Goal: Information Seeking & Learning: Learn about a topic

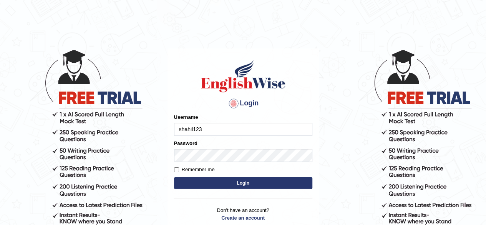
type input "shahil123"
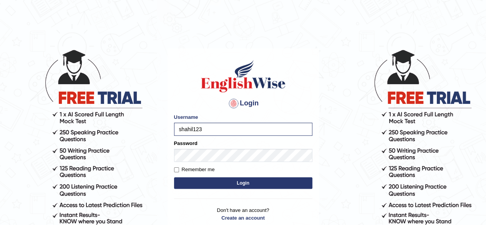
click at [206, 183] on button "Login" at bounding box center [243, 183] width 138 height 12
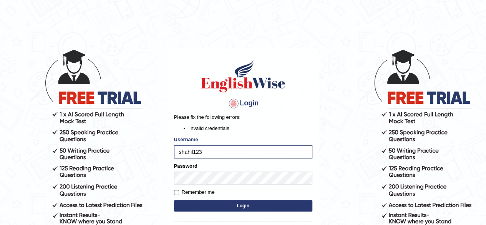
click at [215, 200] on button "Login" at bounding box center [243, 206] width 138 height 12
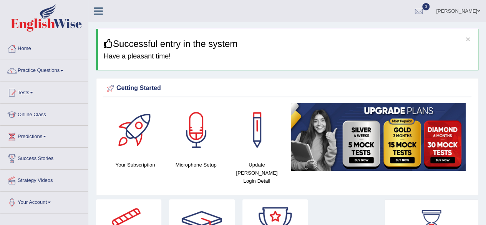
click at [42, 113] on link "Online Class" at bounding box center [44, 113] width 88 height 19
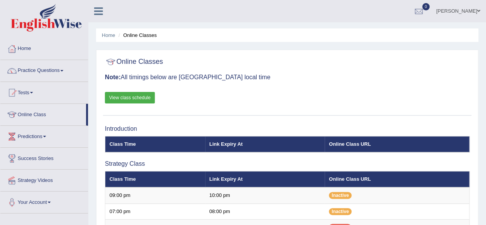
click at [143, 95] on link "View class schedule" at bounding box center [130, 98] width 50 height 12
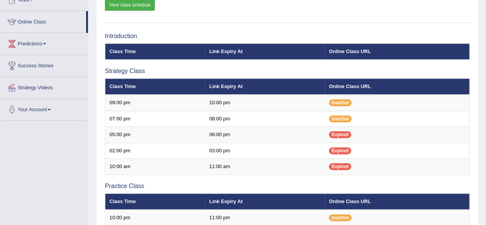
scroll to position [94, 0]
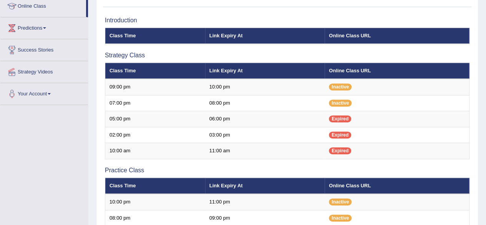
scroll to position [94, 0]
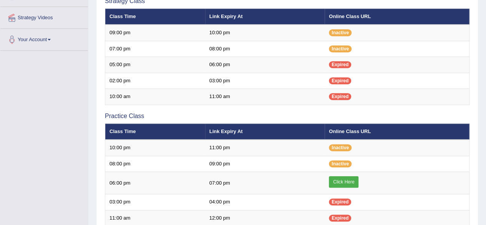
scroll to position [162, 0]
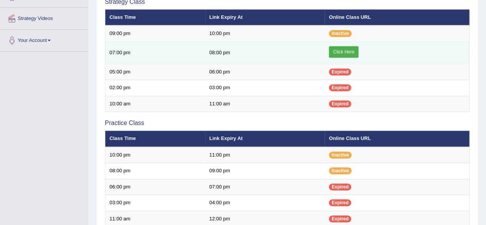
click at [348, 48] on link "Click Here" at bounding box center [344, 52] width 30 height 12
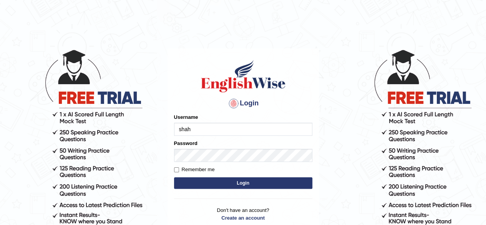
type input "shahil123"
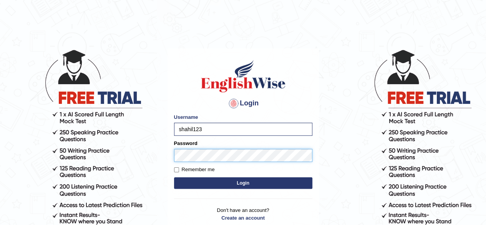
click at [174, 177] on button "Login" at bounding box center [243, 183] width 138 height 12
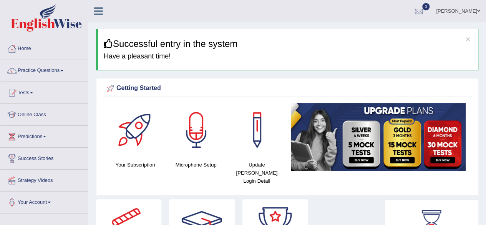
click at [61, 69] on link "Practice Questions" at bounding box center [44, 69] width 88 height 19
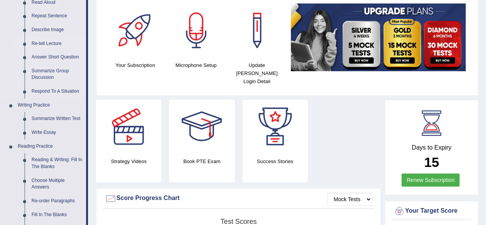
scroll to position [100, 0]
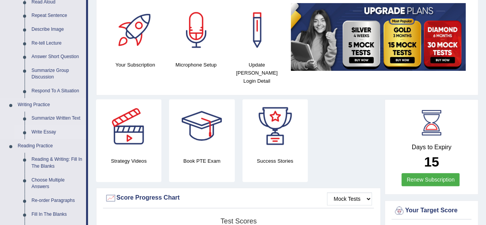
click at [48, 132] on link "Write Essay" at bounding box center [57, 132] width 58 height 14
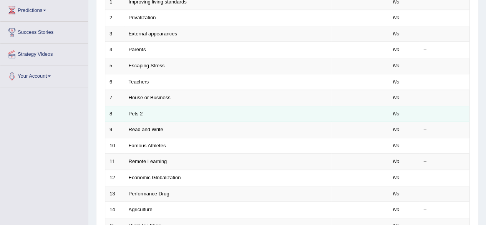
scroll to position [126, 0]
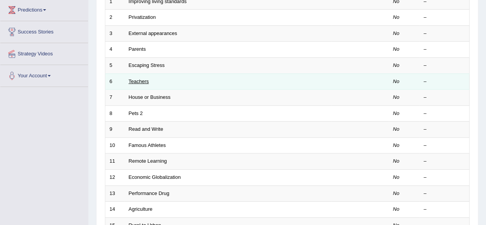
click at [140, 80] on link "Teachers" at bounding box center [139, 81] width 20 height 6
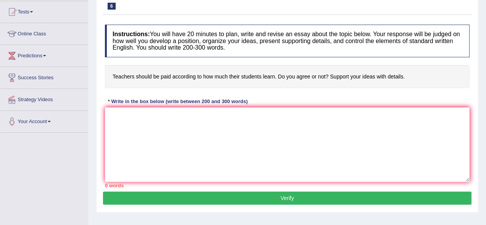
scroll to position [81, 0]
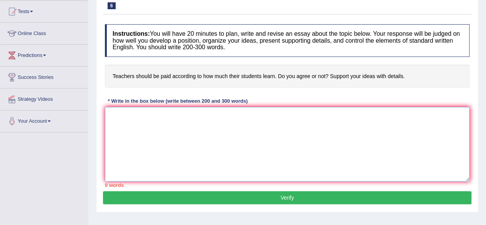
click at [169, 126] on textarea at bounding box center [287, 144] width 364 height 74
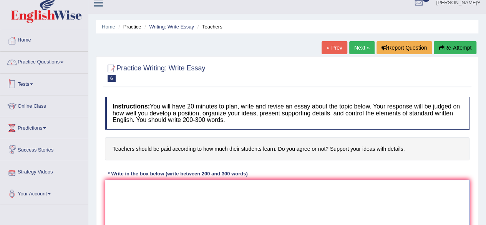
scroll to position [0, 0]
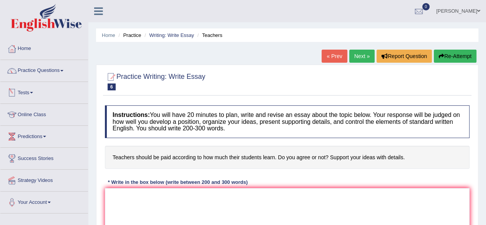
click at [33, 93] on span at bounding box center [31, 93] width 3 height 2
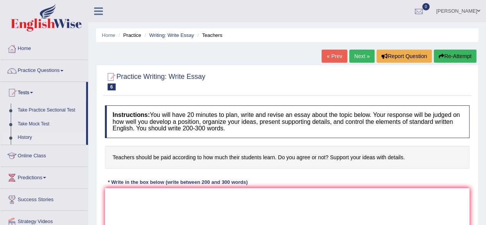
click at [24, 135] on link "History" at bounding box center [50, 138] width 72 height 14
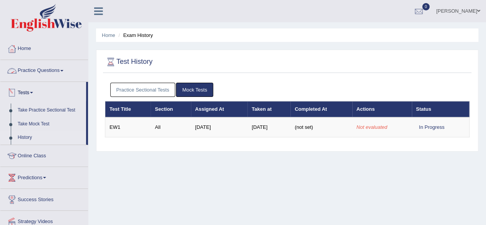
click at [63, 71] on span at bounding box center [61, 71] width 3 height 2
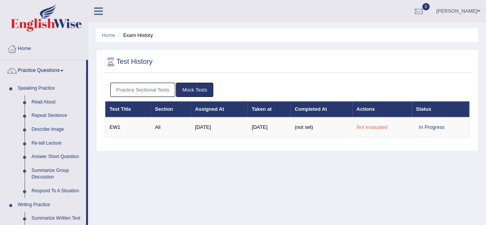
click at [63, 71] on span at bounding box center [61, 71] width 3 height 2
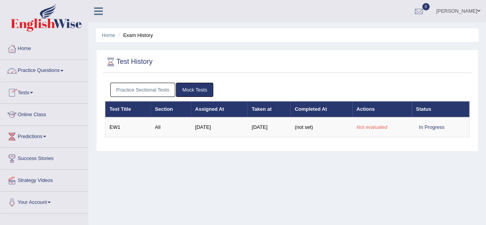
click at [63, 73] on link "Practice Questions" at bounding box center [44, 69] width 88 height 19
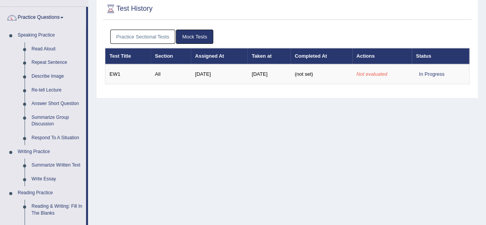
scroll to position [50, 0]
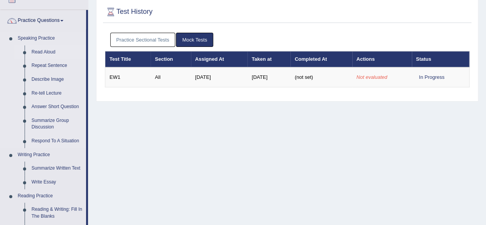
click at [46, 51] on link "Read Aloud" at bounding box center [57, 52] width 58 height 14
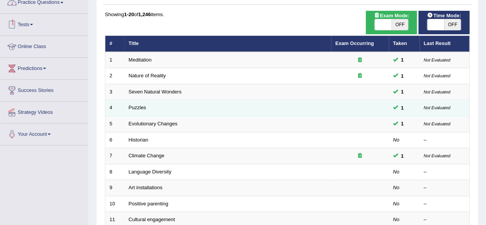
scroll to position [68, 0]
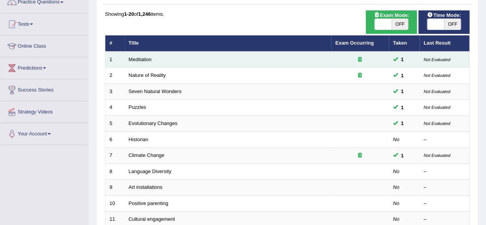
click at [399, 61] on span "1" at bounding box center [402, 59] width 9 height 8
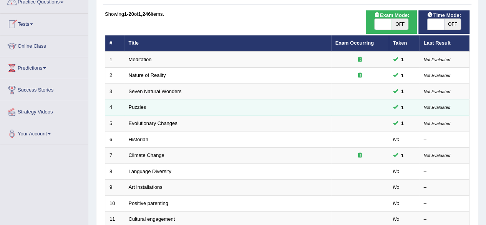
scroll to position [69, 0]
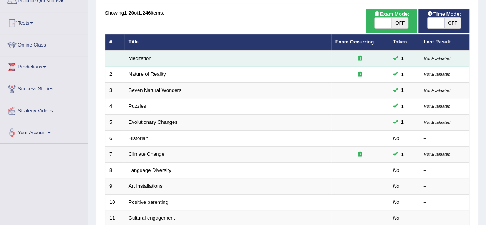
click at [145, 60] on td "Meditation" at bounding box center [227, 58] width 207 height 16
click at [144, 58] on link "Meditation" at bounding box center [140, 58] width 23 height 6
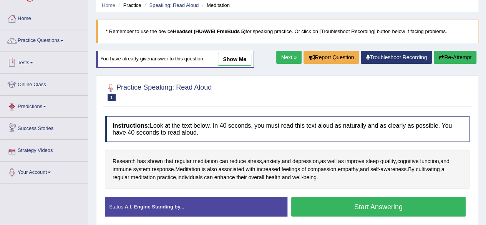
scroll to position [25, 0]
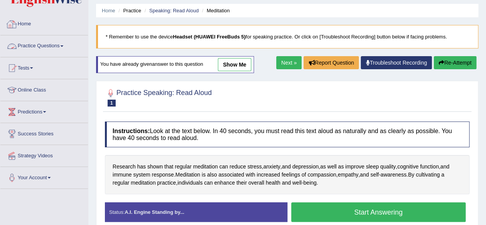
click at [66, 48] on link "Practice Questions" at bounding box center [44, 44] width 88 height 19
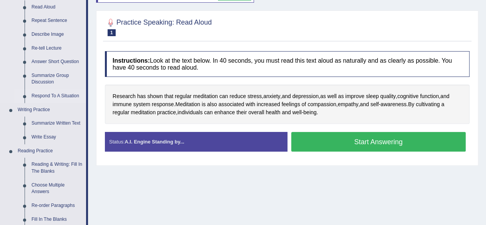
scroll to position [98, 0]
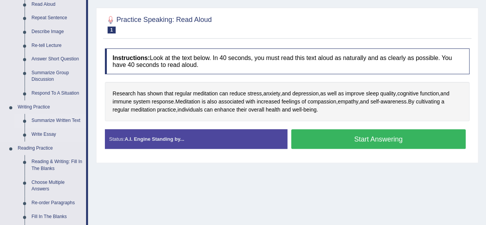
click at [48, 119] on link "Summarize Written Text" at bounding box center [57, 121] width 58 height 14
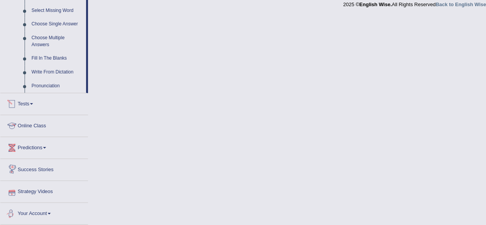
scroll to position [380, 0]
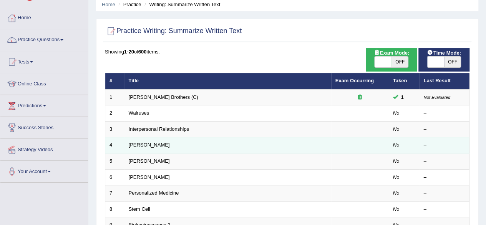
scroll to position [32, 0]
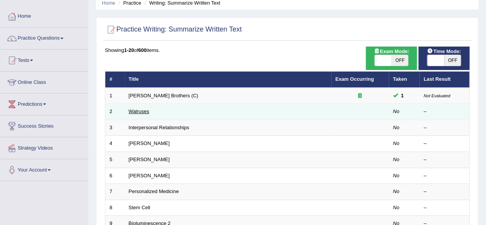
click at [142, 110] on link "Walruses" at bounding box center [139, 111] width 21 height 6
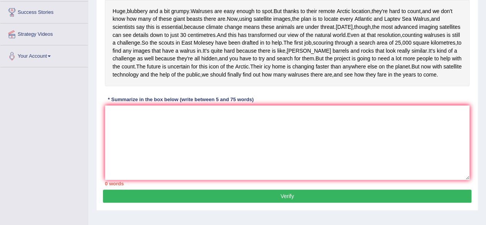
scroll to position [146, 0]
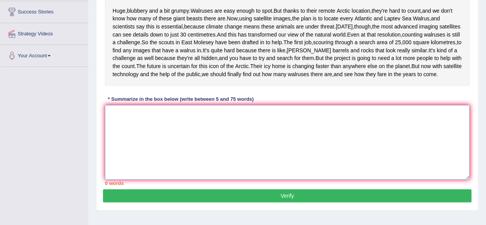
click at [202, 160] on textarea at bounding box center [287, 142] width 364 height 74
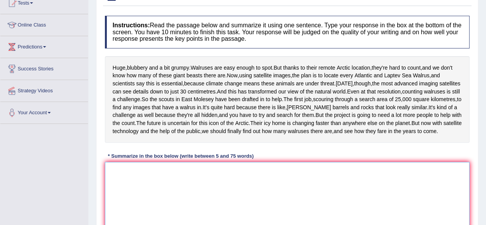
scroll to position [88, 0]
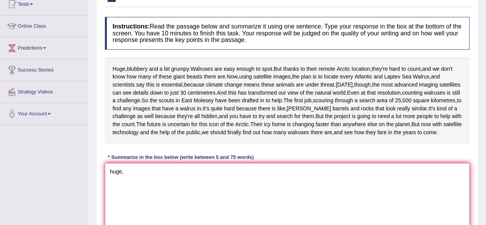
click at [114, 212] on textarea "huge," at bounding box center [287, 200] width 364 height 74
click at [114, 208] on textarea "huge," at bounding box center [287, 200] width 364 height 74
click at [132, 212] on textarea "Huge," at bounding box center [287, 200] width 364 height 74
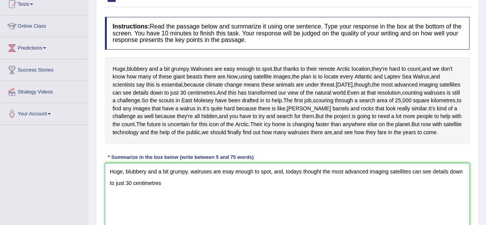
click at [191, 211] on textarea "Huge, blubbery and a bit grumpy. walruses are esay enough to spot, and, todays …" at bounding box center [287, 200] width 364 height 74
click at [193, 212] on textarea "Huge, blubbery and a bit grumpy. walruses are esay enough to spot, and, todays …" at bounding box center [287, 200] width 364 height 74
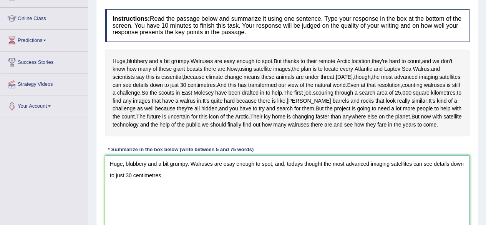
click at [172, 218] on textarea "Huge, blubbery and a bit grumpy. Walruses are esay enough to spot, and, todays …" at bounding box center [287, 192] width 364 height 74
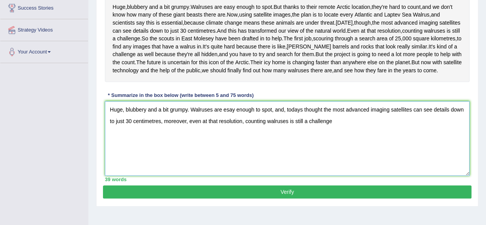
scroll to position [147, 0]
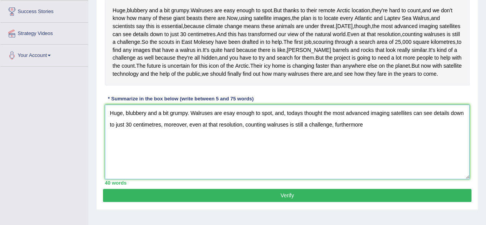
click at [369, 162] on textarea "Huge, blubbery and a bit grumpy. Walruses are esay enough to spot, and, todays …" at bounding box center [287, 141] width 364 height 74
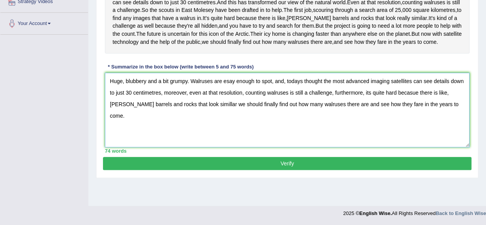
scroll to position [194, 0]
type textarea "Huge, blubbery and a bit grumpy. Walruses are esay enough to spot, and, todays …"
click at [329, 170] on button "Verify" at bounding box center [287, 163] width 368 height 13
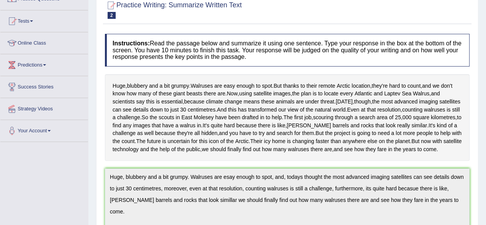
scroll to position [0, 0]
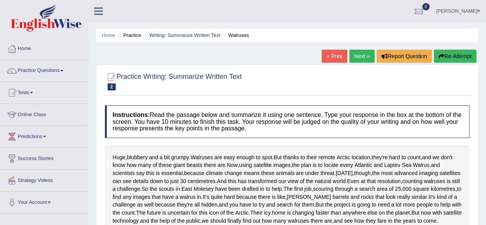
click at [444, 56] on button "Re-Attempt" at bounding box center [454, 56] width 43 height 13
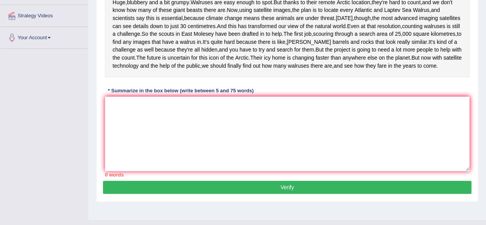
scroll to position [164, 0]
drag, startPoint x: 137, startPoint y: 34, endPoint x: 195, endPoint y: 34, distance: 58.4
click at [195, 34] on div "Huge , blubbery and a bit grumpy . Walruses are easy enough to spot . But thank…" at bounding box center [287, 34] width 364 height 86
click at [146, 157] on textarea at bounding box center [287, 133] width 364 height 74
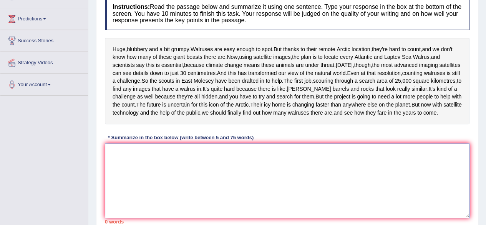
scroll to position [117, 0]
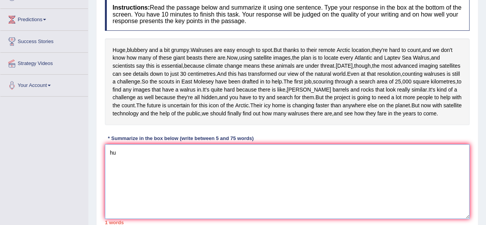
type textarea "h"
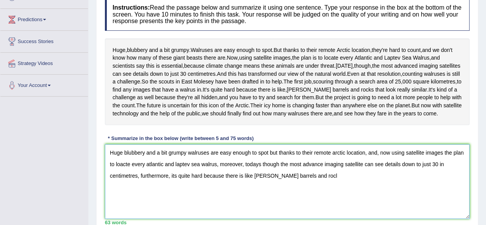
click at [303, 214] on textarea "Huge blubbery and a bit grumpy walruses are easy enough to spot but thanks to t…" at bounding box center [287, 181] width 364 height 74
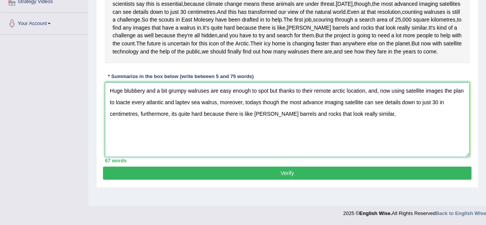
scroll to position [204, 0]
type textarea "Huge blubbery and a bit grumpy walruses are easy enough to spot but thanks to t…"
click at [313, 179] on button "Verify" at bounding box center [287, 172] width 368 height 13
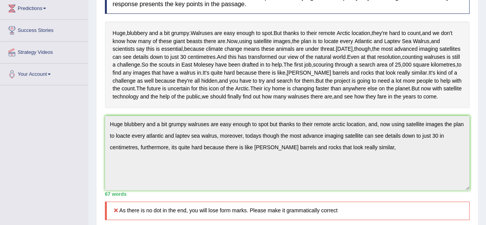
scroll to position [135, 0]
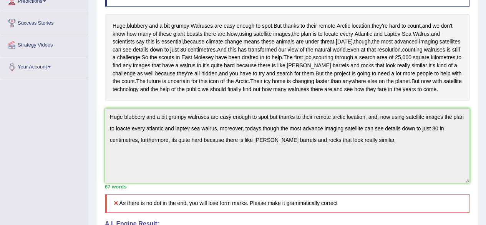
click at [210, 160] on div "Instructions: Read the passage below and summarize it using one sentence. Type …" at bounding box center [287, 156] width 368 height 372
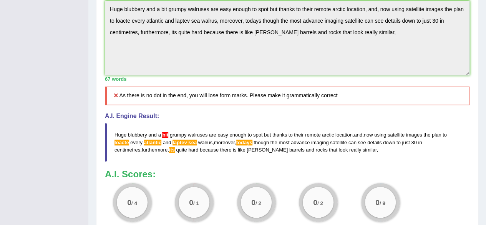
scroll to position [243, 0]
click at [169, 152] on span "its" at bounding box center [172, 149] width 6 height 6
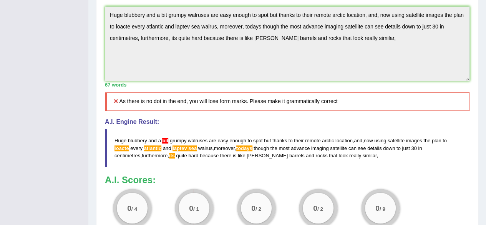
scroll to position [247, 0]
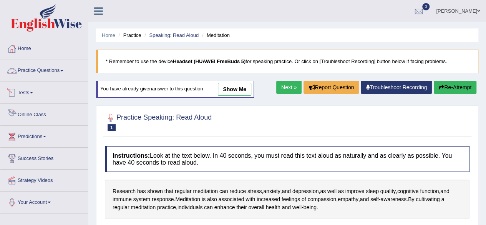
click at [44, 112] on link "Online Class" at bounding box center [44, 113] width 88 height 19
click at [44, 112] on link "Online Class" at bounding box center [43, 113] width 86 height 19
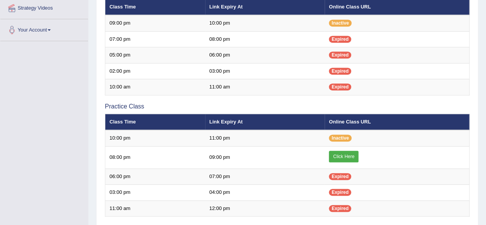
scroll to position [179, 0]
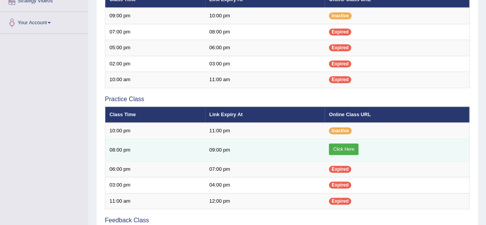
click at [342, 148] on link "Click Here" at bounding box center [344, 149] width 30 height 12
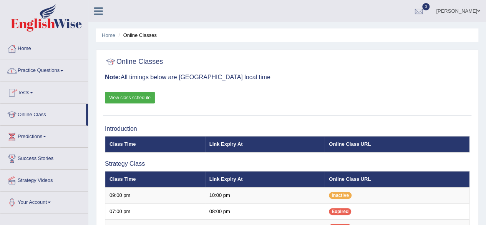
click at [60, 69] on link "Practice Questions" at bounding box center [44, 69] width 88 height 19
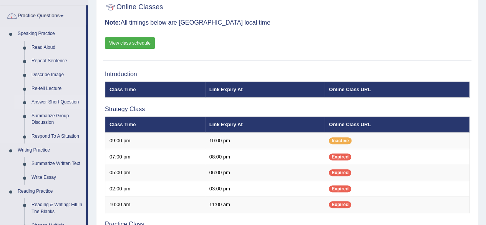
scroll to position [57, 0]
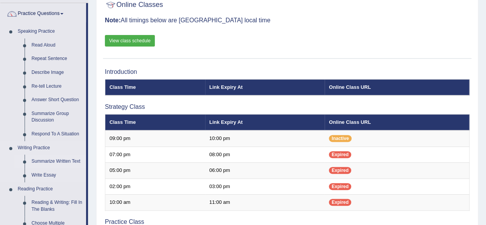
click at [48, 161] on link "Summarize Written Text" at bounding box center [57, 161] width 58 height 14
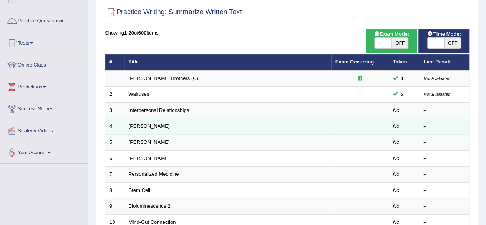
scroll to position [50, 0]
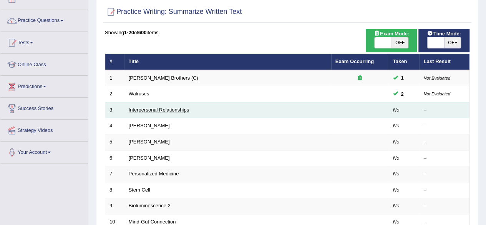
click at [161, 108] on link "Interpersonal Relationships" at bounding box center [159, 110] width 61 height 6
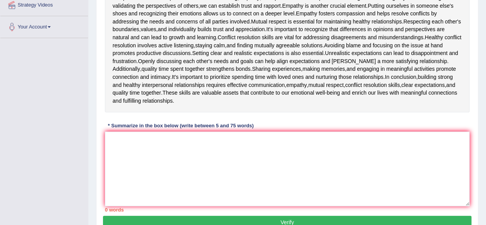
scroll to position [177, 0]
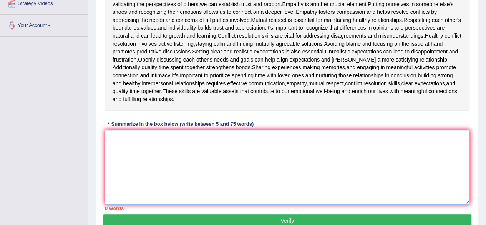
click at [204, 155] on textarea at bounding box center [287, 167] width 364 height 74
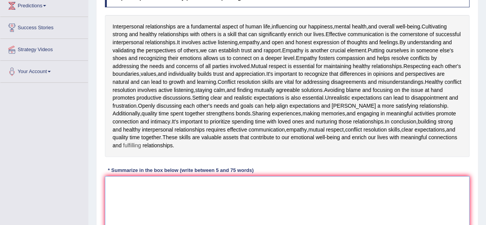
scroll to position [130, 0]
type textarea "i"
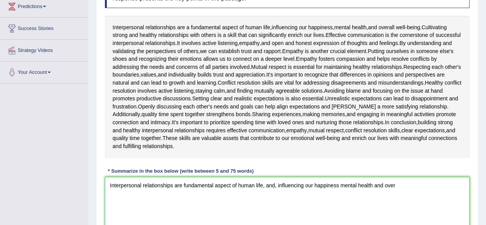
drag, startPoint x: 276, startPoint y: 184, endPoint x: 284, endPoint y: 195, distance: 13.7
click at [284, 195] on textarea "Interpersonal relationships are fundamental aspect of human life, and, influenc…" at bounding box center [287, 214] width 364 height 74
click at [276, 183] on textarea "Interpersonal relationships are fundamental aspect of human life, and, influenc…" at bounding box center [287, 214] width 364 height 74
click at [265, 183] on textarea "Interpersonal relationships are fundamental aspect of human life, and influenci…" at bounding box center [287, 214] width 364 height 74
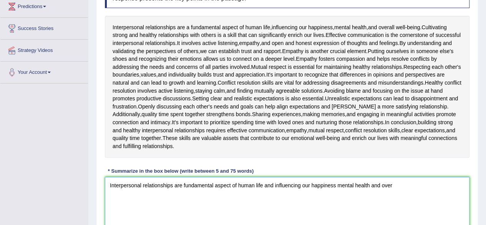
click at [396, 183] on textarea "Interpersonal relationships are fundamental aspect of human life and influencin…" at bounding box center [287, 214] width 364 height 74
click at [273, 184] on textarea "Interpersonal relationships are fundamental aspect of human life and influencin…" at bounding box center [287, 214] width 364 height 74
click at [385, 186] on textarea "Interpersonal relationships are fundamental aspect of human life, influencing o…" at bounding box center [287, 214] width 364 height 74
click at [390, 180] on textarea "Interpersonal relationships are fundamental aspect of human life, influencing o…" at bounding box center [287, 214] width 364 height 74
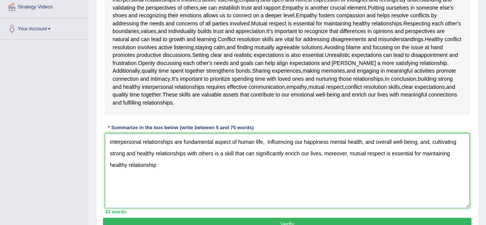
scroll to position [171, 0]
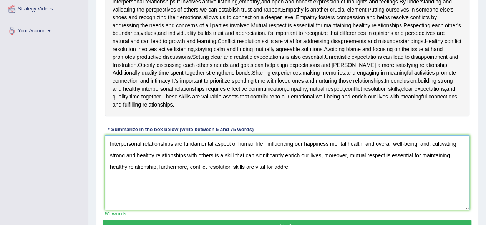
click at [430, 144] on textarea "Interpersonal relationships are fundamental aspect of human life, influencing o…" at bounding box center [287, 172] width 364 height 74
click at [346, 154] on textarea "Interpersonal relationships are fundamental aspect of human life, influencing o…" at bounding box center [287, 172] width 364 height 74
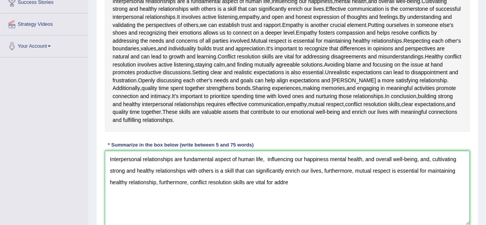
click at [185, 181] on textarea "Interpersonal relationships are fundamental aspect of human life, influencing o…" at bounding box center [287, 188] width 364 height 74
click at [293, 185] on textarea "Interpersonal relationships are fundamental aspect of human life, influencing o…" at bounding box center [287, 188] width 364 height 74
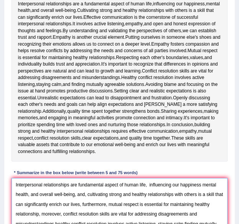
scroll to position [145, 0]
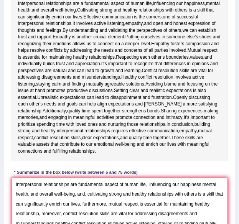
click at [87, 193] on textarea "Interpersonal relationships are fundamental aspect of human life, influencing o…" at bounding box center [120, 209] width 217 height 63
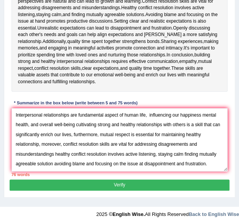
scroll to position [215, 0]
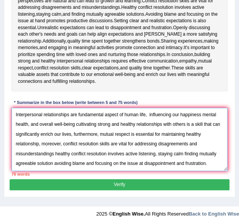
click at [156, 154] on textarea "Interpersonal relationships are fundamental aspect of human life, influencing o…" at bounding box center [120, 139] width 217 height 63
click at [157, 154] on textarea "Interpersonal relationships are fundamental aspect of human life, influencing o…" at bounding box center [120, 139] width 217 height 63
click at [126, 162] on textarea "Interpersonal relationships are fundamental aspect of human life, influencing o…" at bounding box center [120, 139] width 217 height 63
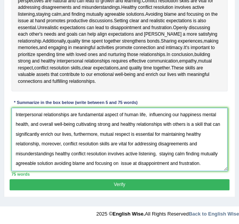
type textarea "Interpersonal relationships are fundamental aspect of human life, influencing o…"
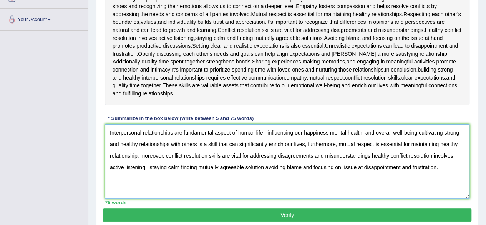
scroll to position [210, 0]
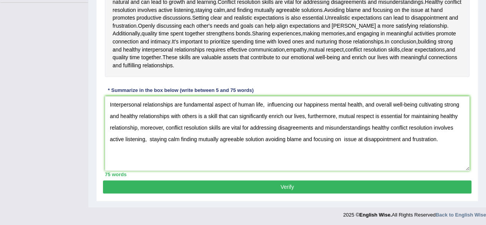
click at [260, 187] on button "Verify" at bounding box center [287, 186] width 368 height 13
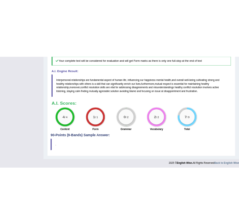
scroll to position [378, 0]
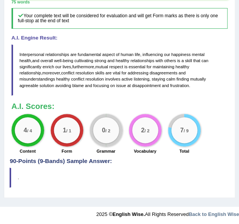
click at [207, 39] on h4 "A.I. Engine Result:" at bounding box center [120, 38] width 217 height 6
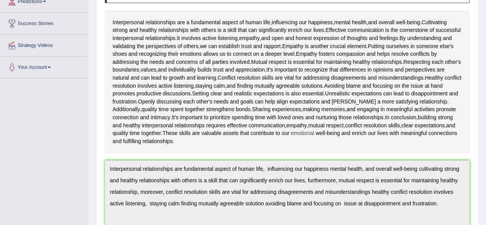
scroll to position [0, 0]
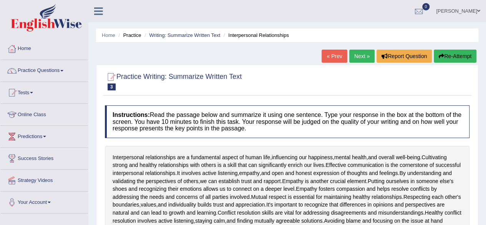
click at [448, 57] on button "Re-Attempt" at bounding box center [454, 56] width 43 height 13
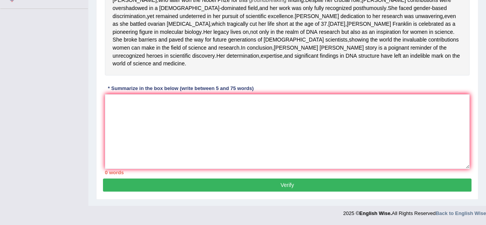
scroll to position [234, 0]
click at [197, 120] on textarea at bounding box center [287, 131] width 364 height 74
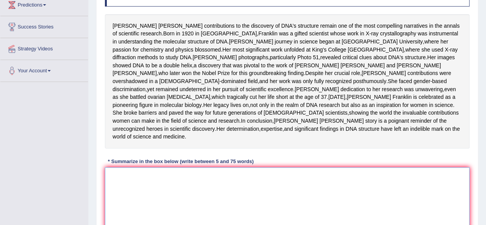
scroll to position [129, 0]
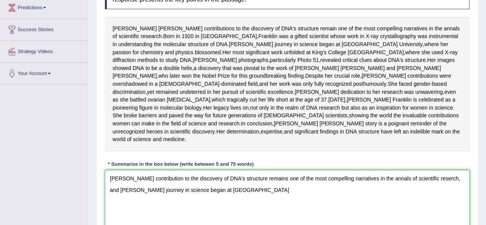
click at [265, 218] on textarea "[PERSON_NAME] contribution to the discovery of DNA's structure remains one of t…" at bounding box center [287, 207] width 364 height 74
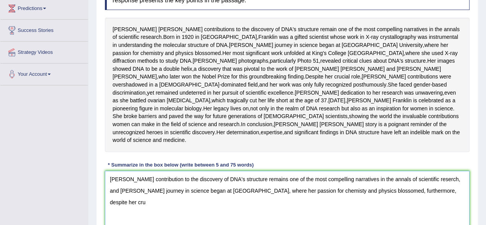
scroll to position [139, 0]
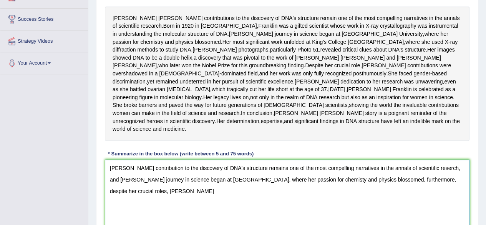
click at [153, 222] on textarea "[PERSON_NAME] contribution to the discovery of DNA's structure remains one of t…" at bounding box center [287, 196] width 364 height 74
click at [164, 221] on textarea "[PERSON_NAME] contribution to the discovery of DNA's structure remains one of t…" at bounding box center [287, 196] width 364 height 74
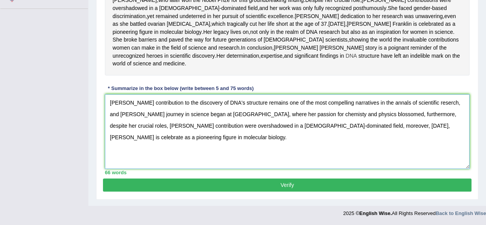
scroll to position [234, 0]
type textarea "[PERSON_NAME] contribution to the discovery of DNA's structure remains one of t…"
click at [249, 187] on button "Verify" at bounding box center [287, 184] width 368 height 13
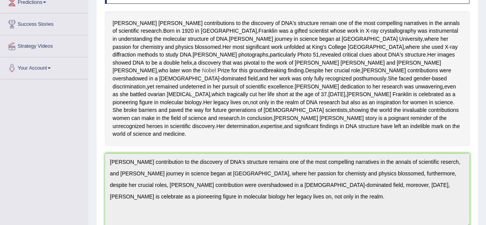
scroll to position [134, 0]
click at [260, 173] on div "Instructions: Read the passage below and summarize it using one sentence. Type …" at bounding box center [287, 180] width 368 height 427
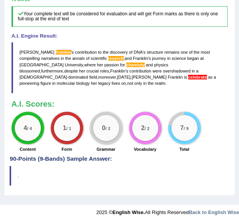
scroll to position [375, 0]
